Goal: Check status: Check status

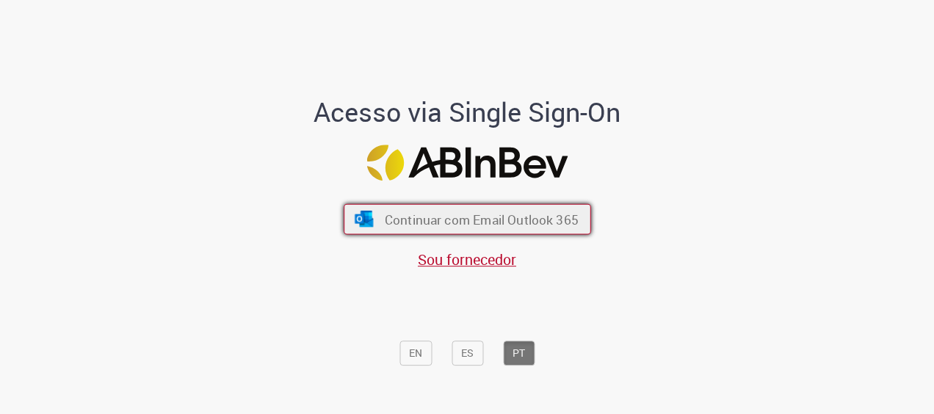
click at [377, 210] on button "Continuar com Email Outlook 365" at bounding box center [467, 219] width 247 height 31
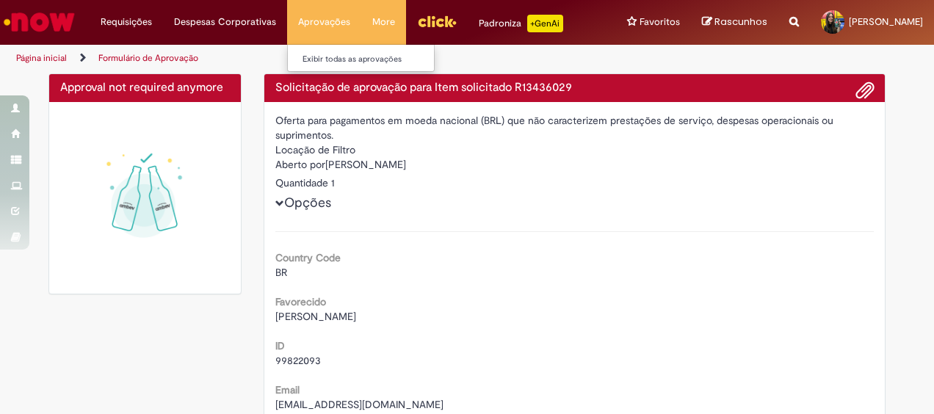
click at [322, 18] on li "Aprovações Exibir todas as aprovações" at bounding box center [324, 22] width 74 height 44
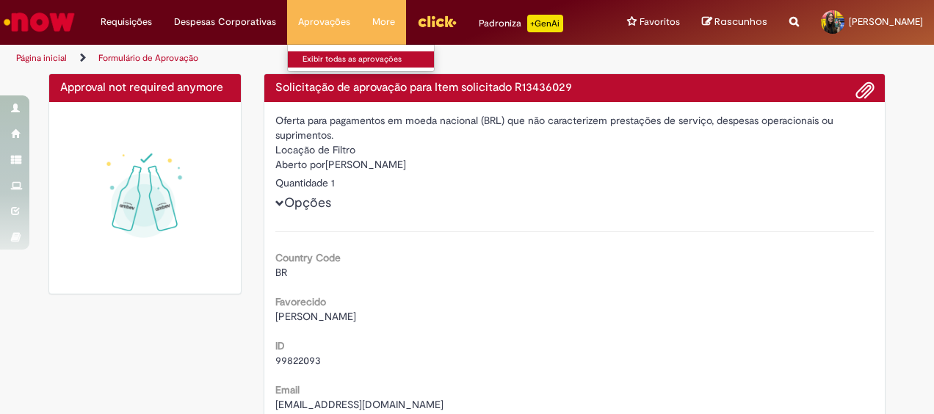
click at [329, 56] on link "Exibir todas as aprovações" at bounding box center [369, 59] width 162 height 16
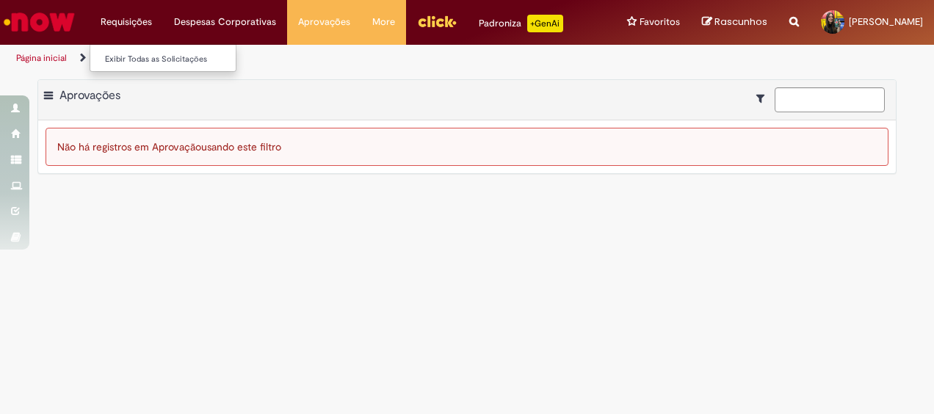
click at [125, 22] on li "Requisições Exibir Todas as Solicitações" at bounding box center [126, 22] width 73 height 44
